Goal: Task Accomplishment & Management: Manage account settings

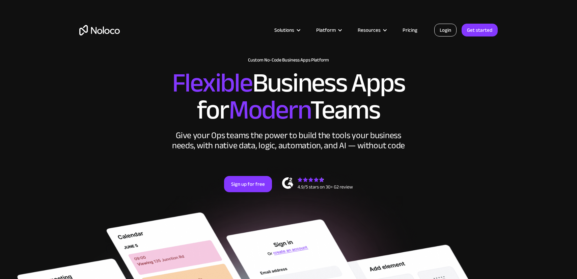
click at [445, 32] on link "Login" at bounding box center [445, 30] width 22 height 13
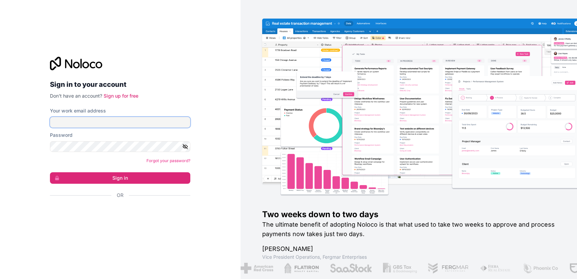
click at [139, 124] on input "Your work email address" at bounding box center [120, 122] width 140 height 11
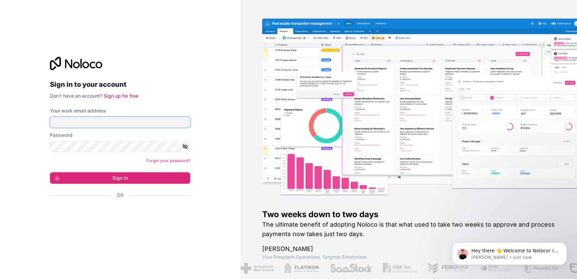
paste input "alejandro.gonzalez@redwood.ventures"
type input "alejandro.gonzalez@redwood.ventures"
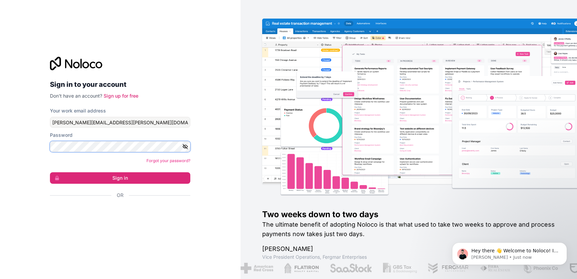
click at [50, 172] on button "Sign in" at bounding box center [120, 177] width 140 height 11
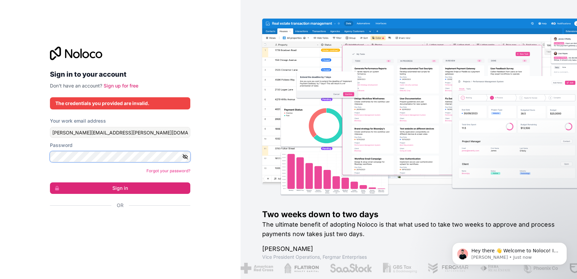
click at [50, 182] on button "Sign in" at bounding box center [120, 187] width 140 height 11
click at [178, 172] on link "Forgot your password?" at bounding box center [168, 170] width 44 height 5
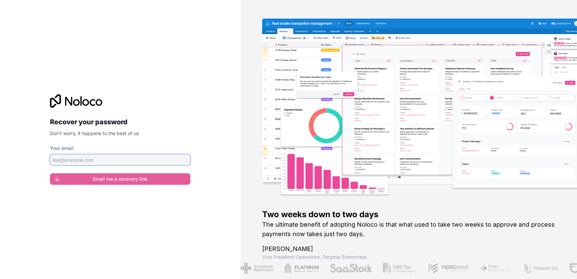
click at [145, 162] on input "Your email" at bounding box center [120, 159] width 140 height 11
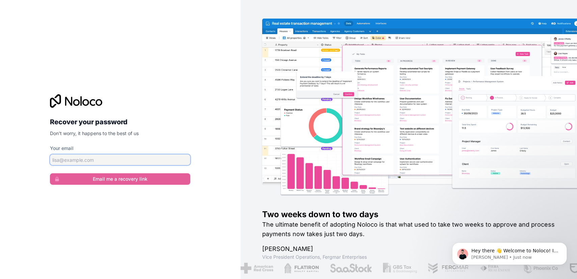
paste input "[PERSON_NAME][EMAIL_ADDRESS][PERSON_NAME][DOMAIN_NAME]"
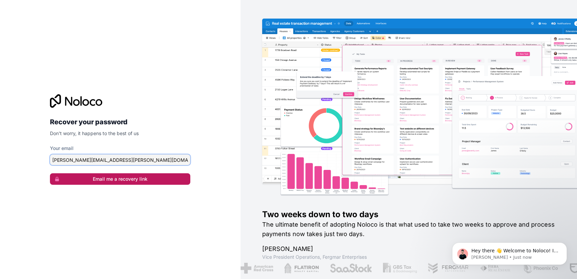
type input "[PERSON_NAME][EMAIL_ADDRESS][PERSON_NAME][DOMAIN_NAME]"
click at [143, 179] on button "Email me a recovery link" at bounding box center [120, 178] width 140 height 11
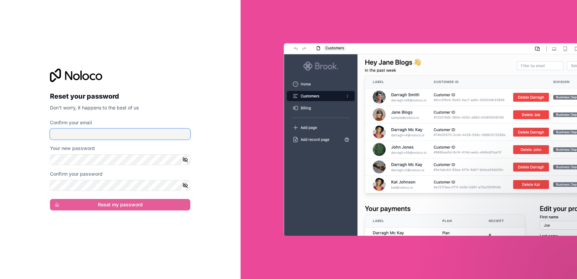
click at [132, 134] on input "Confirm your email" at bounding box center [120, 133] width 140 height 11
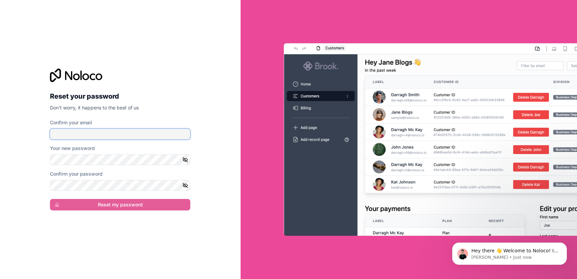
paste input "[PERSON_NAME][EMAIL_ADDRESS][PERSON_NAME][DOMAIN_NAME]"
type input "[PERSON_NAME][EMAIL_ADDRESS][PERSON_NAME][DOMAIN_NAME]"
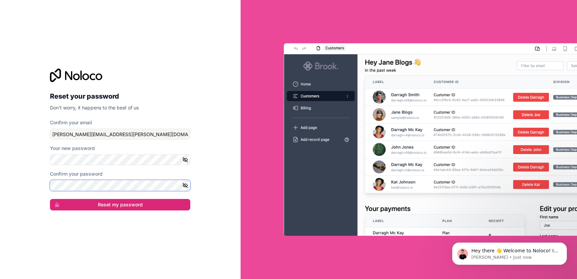
click at [50, 199] on button "Reset my password" at bounding box center [120, 204] width 140 height 11
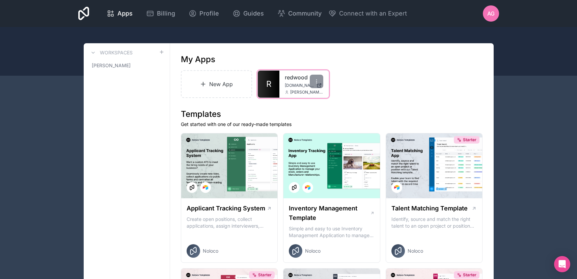
click at [291, 88] on span "redwood.noloco.co" at bounding box center [299, 85] width 29 height 5
